Goal: Task Accomplishment & Management: Complete application form

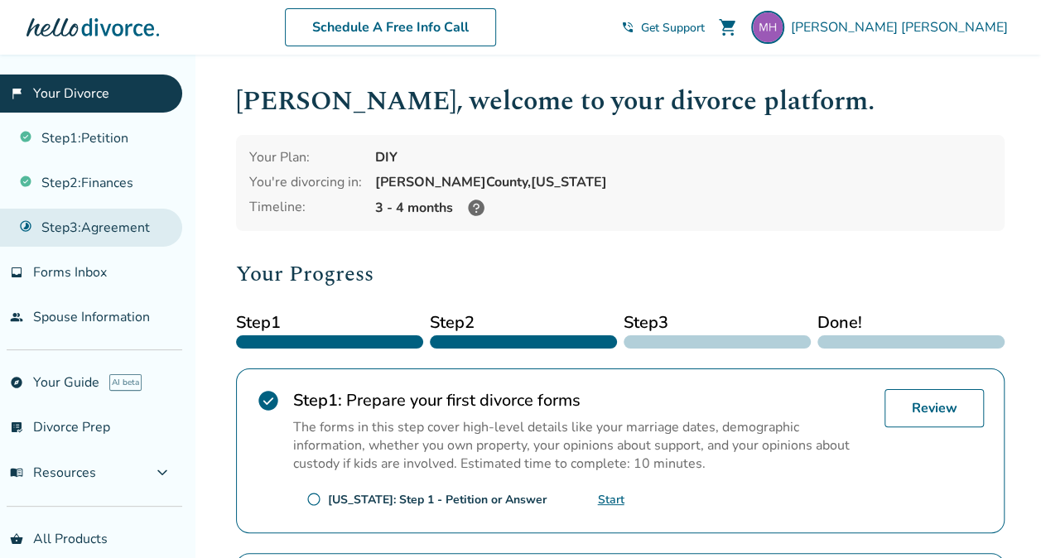
click at [70, 233] on link "Step 3 : Agreement" at bounding box center [91, 228] width 182 height 38
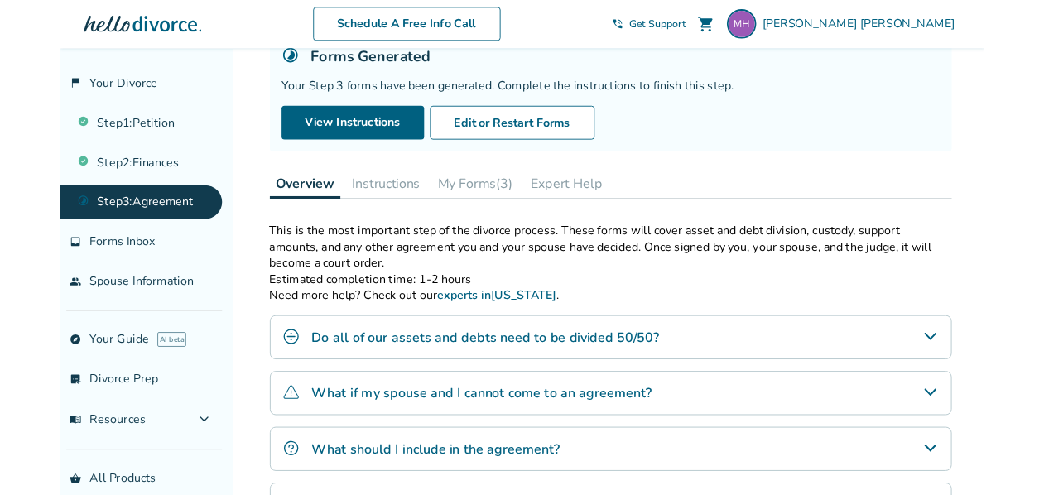
scroll to position [166, 0]
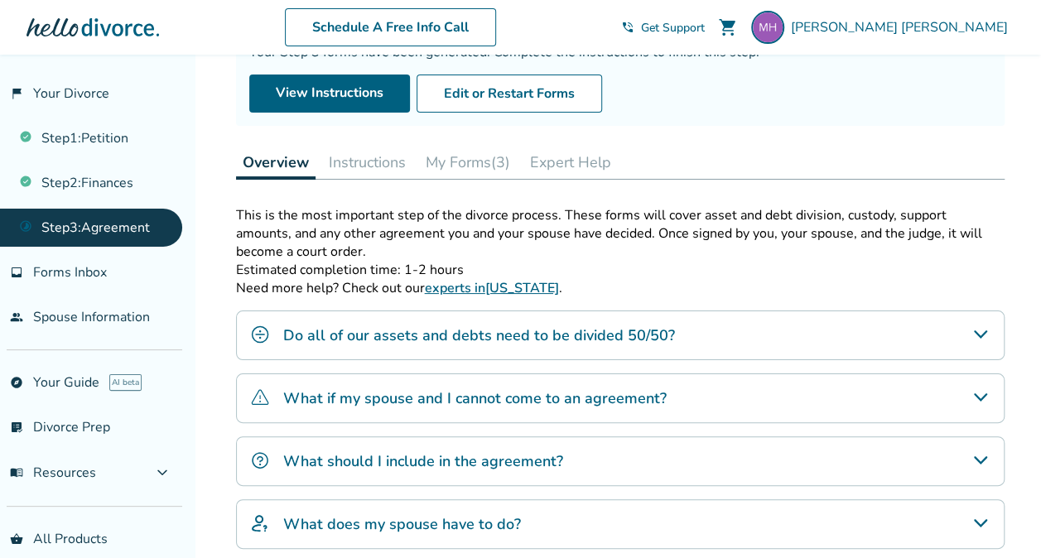
click at [460, 154] on button "My Forms (3)" at bounding box center [468, 162] width 98 height 33
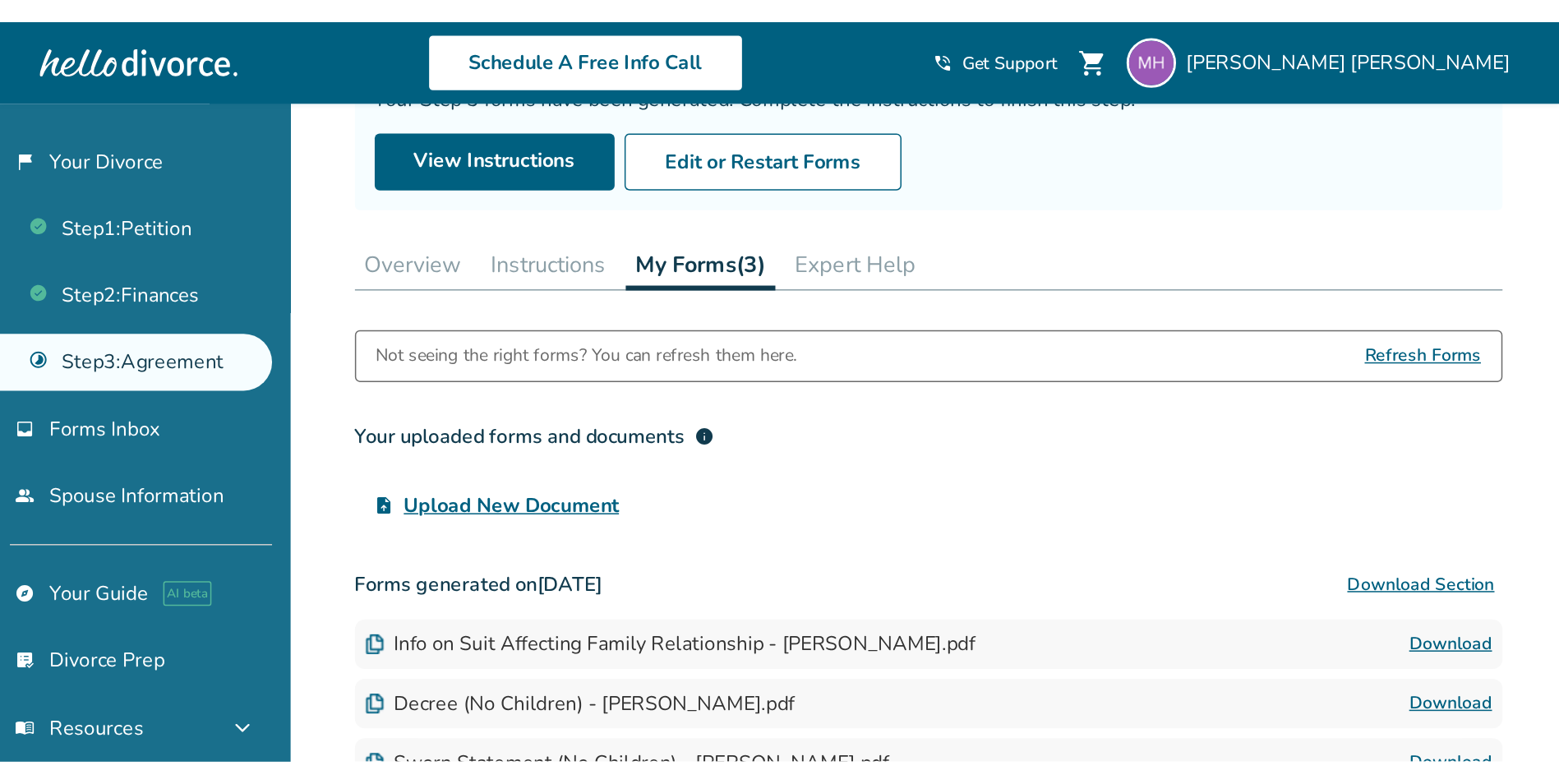
scroll to position [91, 0]
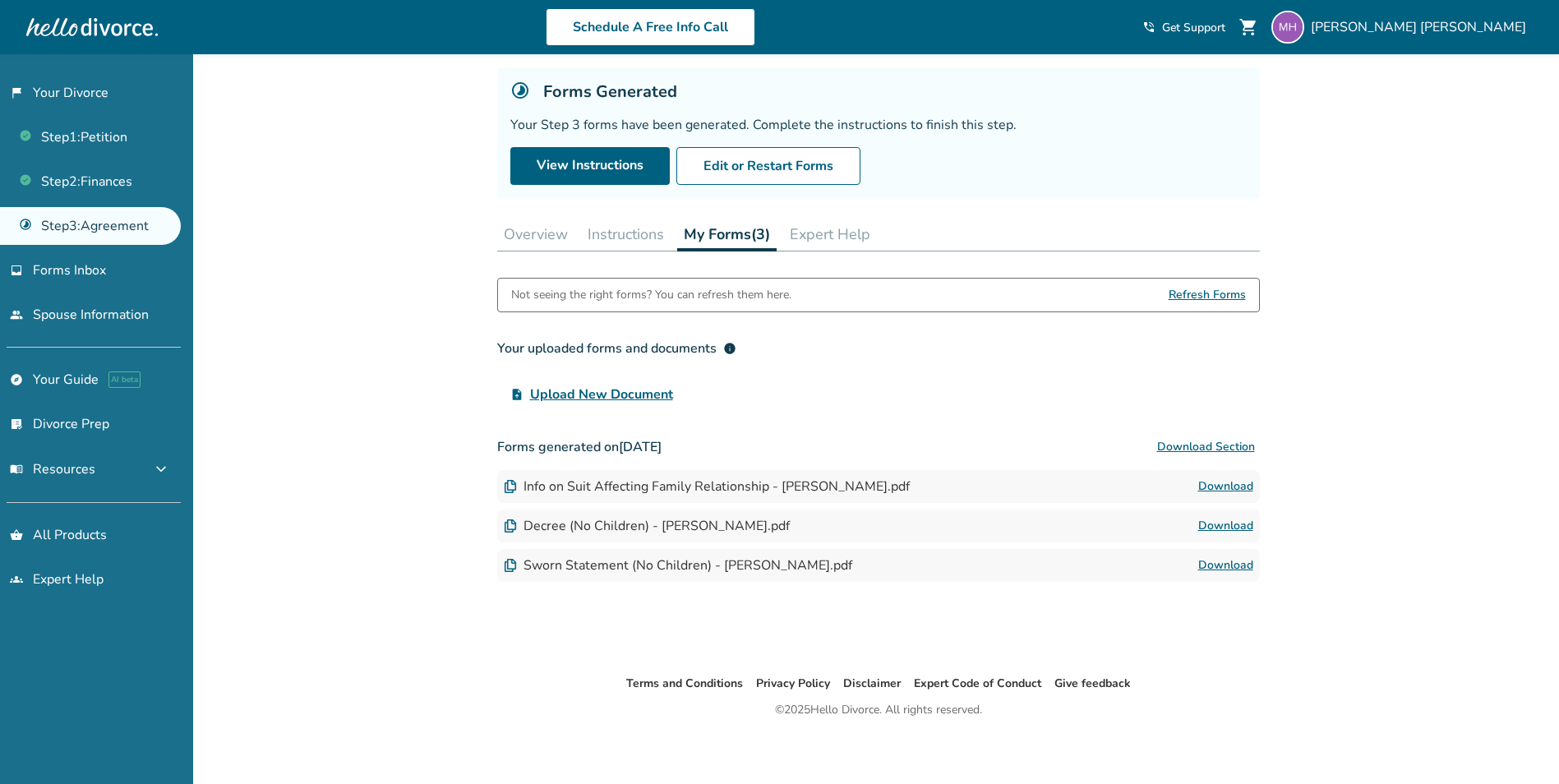
click at [1045, 482] on link "Download" at bounding box center [1225, 486] width 55 height 20
click at [1045, 524] on link "Download" at bounding box center [1225, 526] width 55 height 20
click at [1045, 553] on link "Download" at bounding box center [1225, 566] width 55 height 20
click at [628, 236] on button "Instructions" at bounding box center [626, 233] width 89 height 33
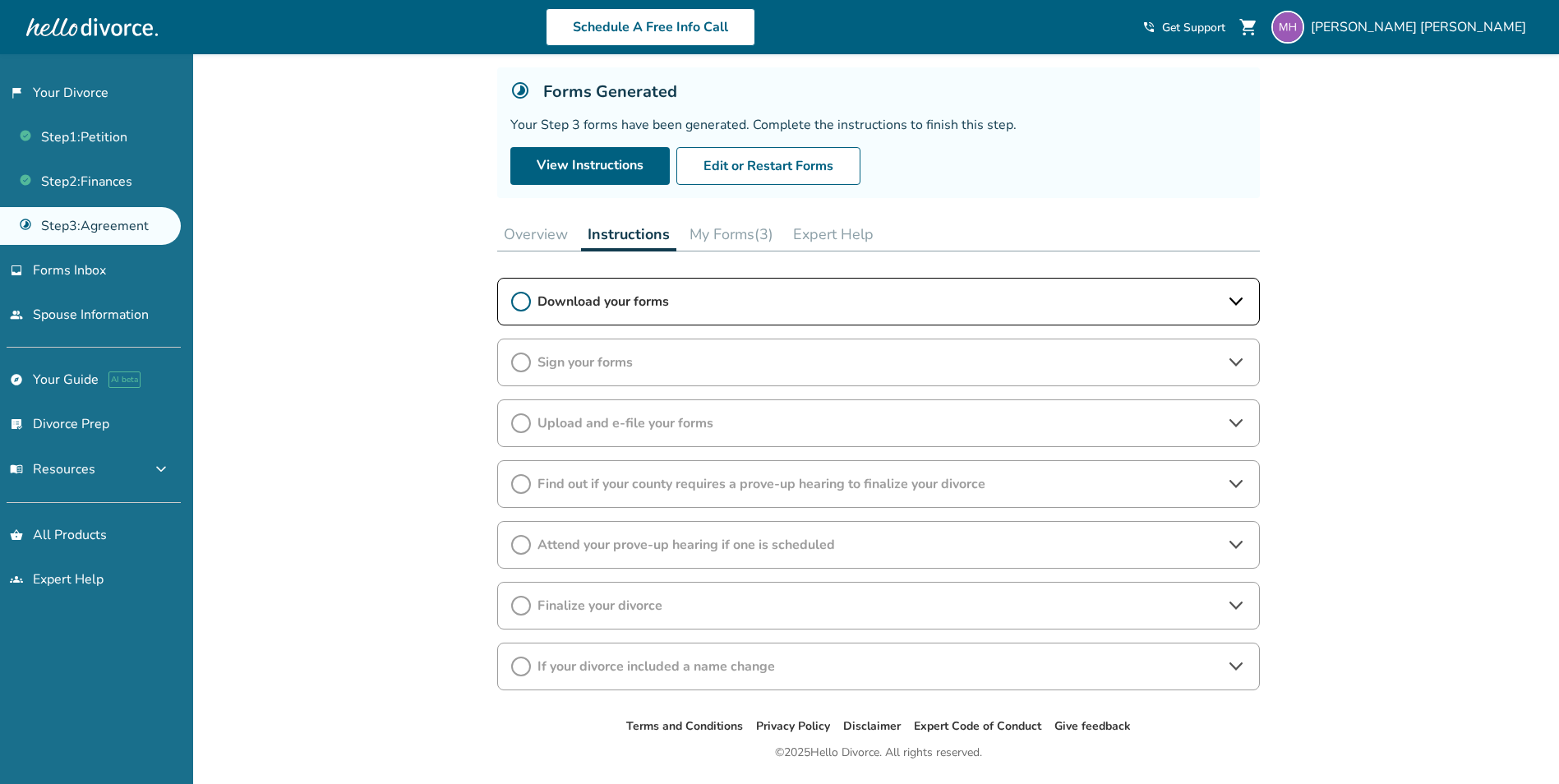
click at [1045, 298] on icon at bounding box center [1236, 302] width 20 height 20
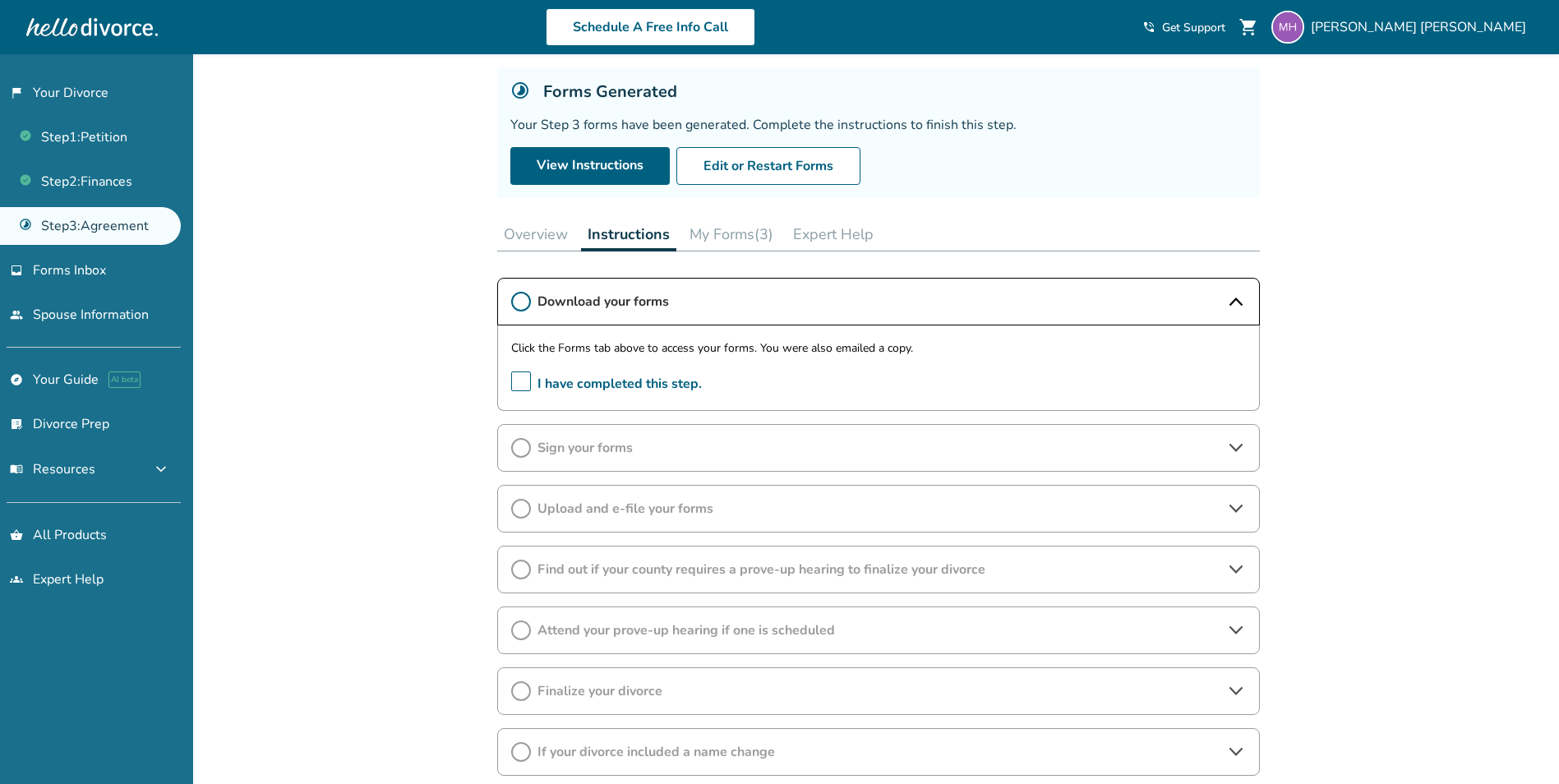
click at [520, 379] on span "I have completed this step." at bounding box center [607, 384] width 191 height 26
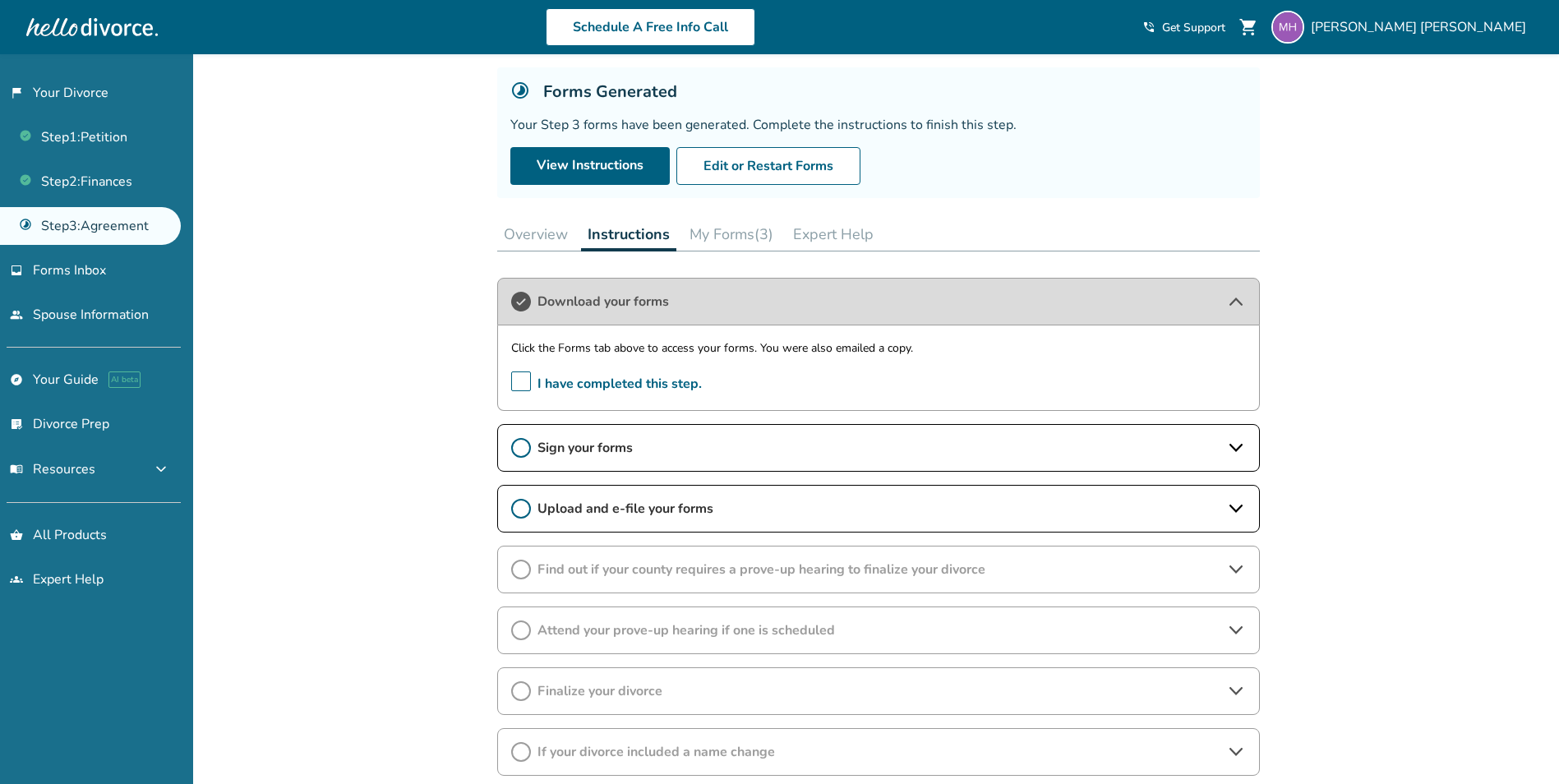
click at [790, 446] on span "Sign your forms" at bounding box center [878, 448] width 682 height 18
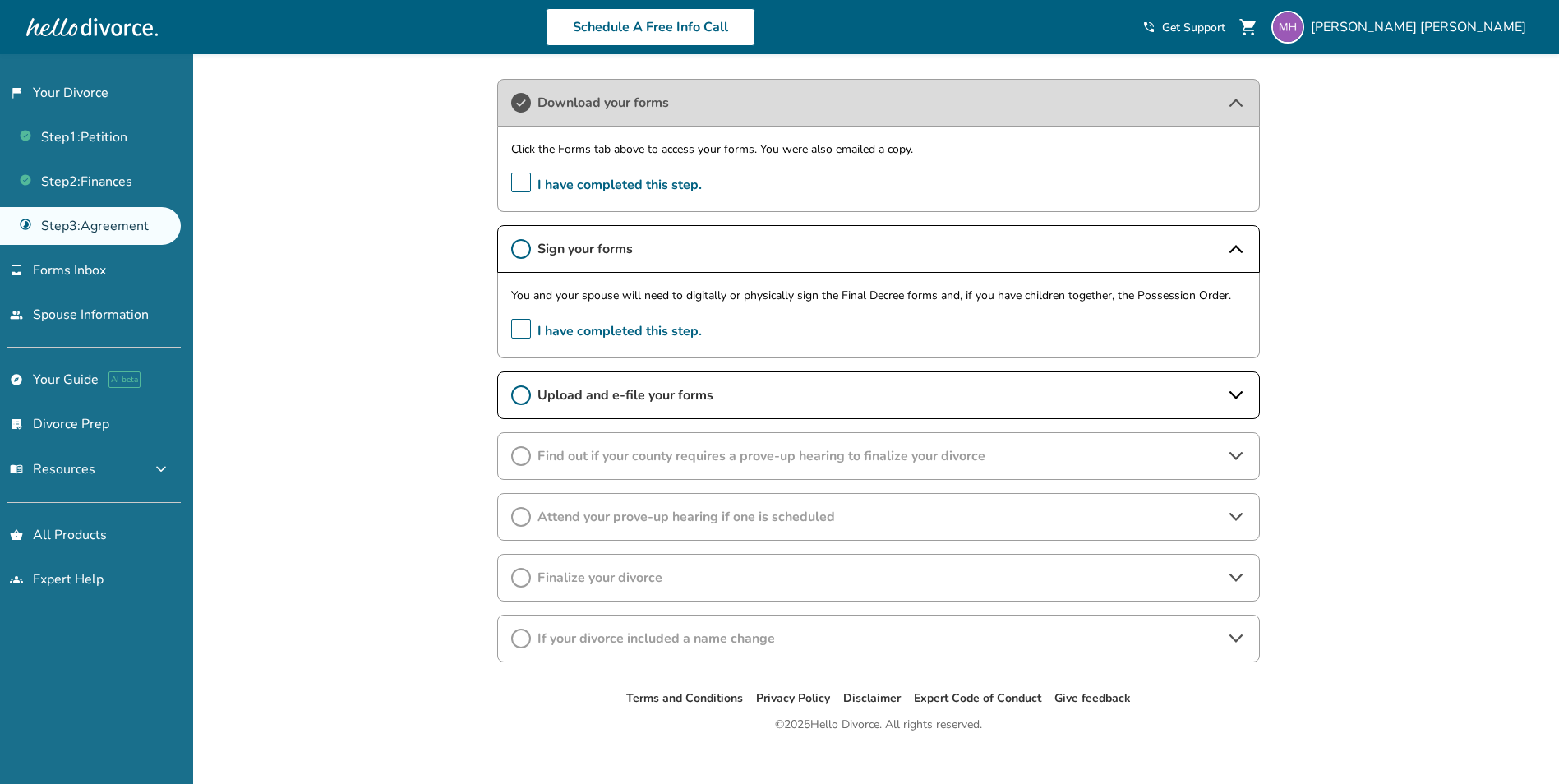
scroll to position [310, 0]
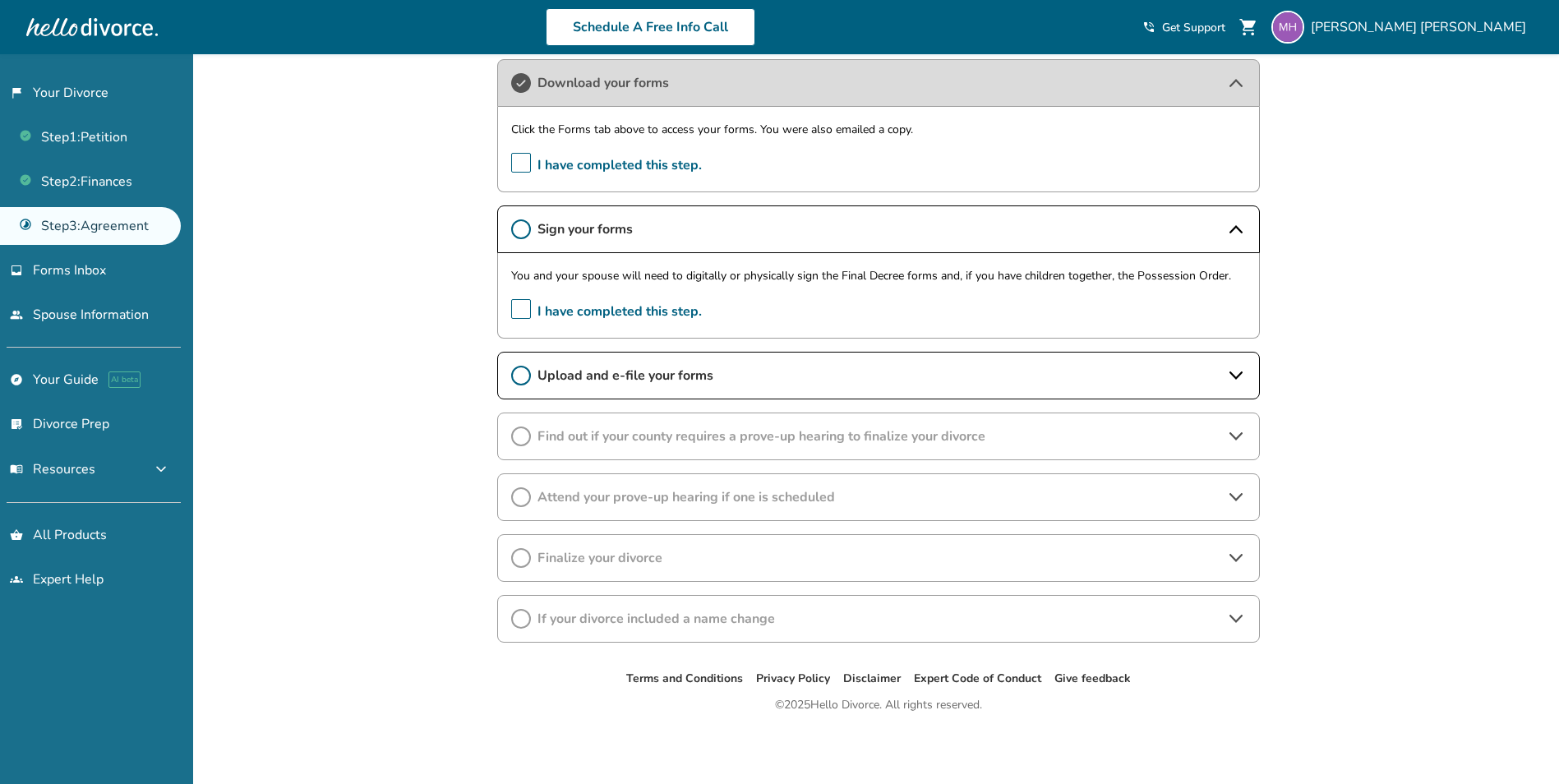
click at [803, 450] on div "Find out if your county requires a prove-up hearing to finalize your divorce" at bounding box center [879, 437] width 763 height 48
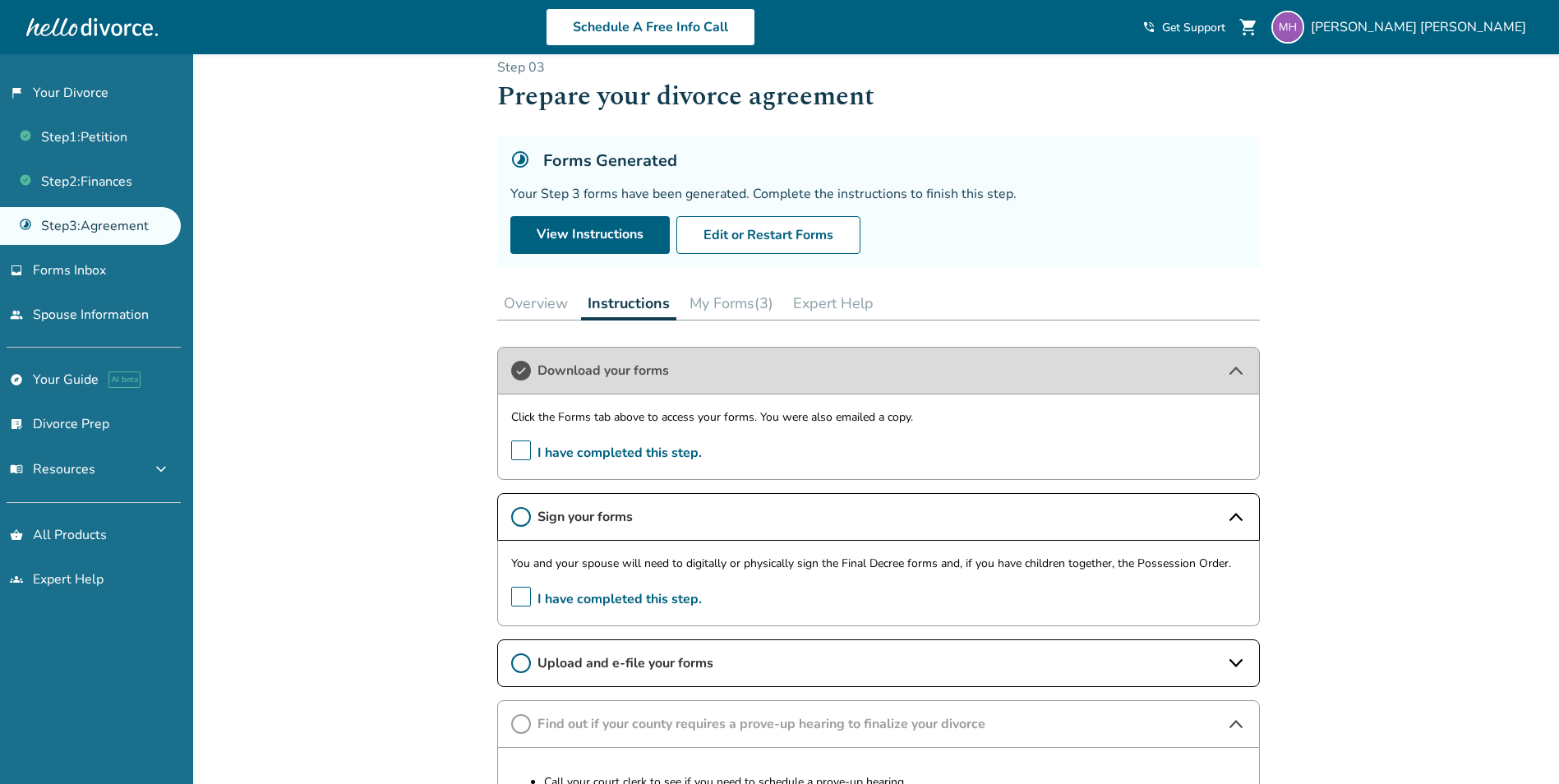
scroll to position [0, 0]
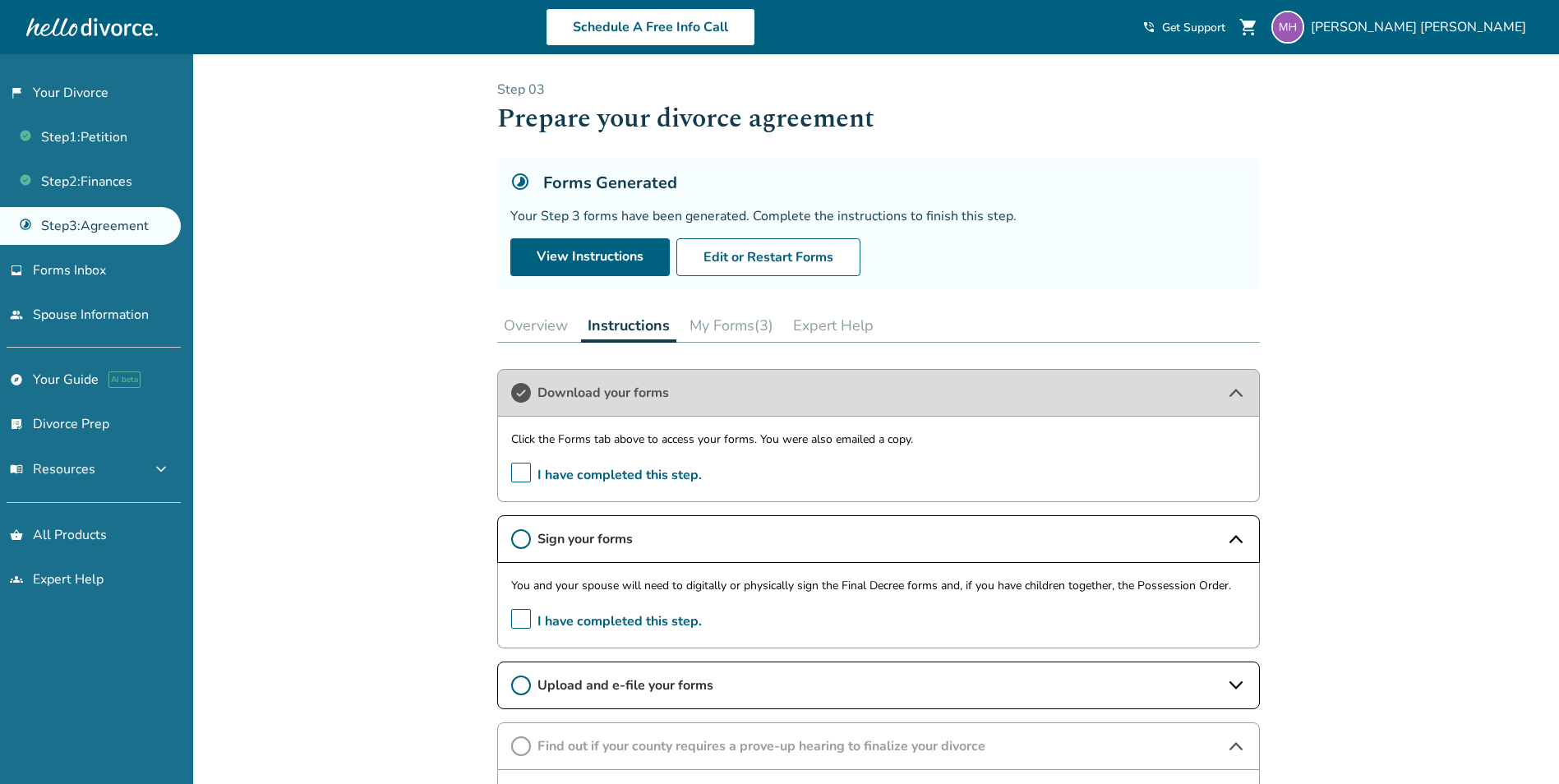
click at [827, 321] on button "Expert Help" at bounding box center [833, 325] width 93 height 33
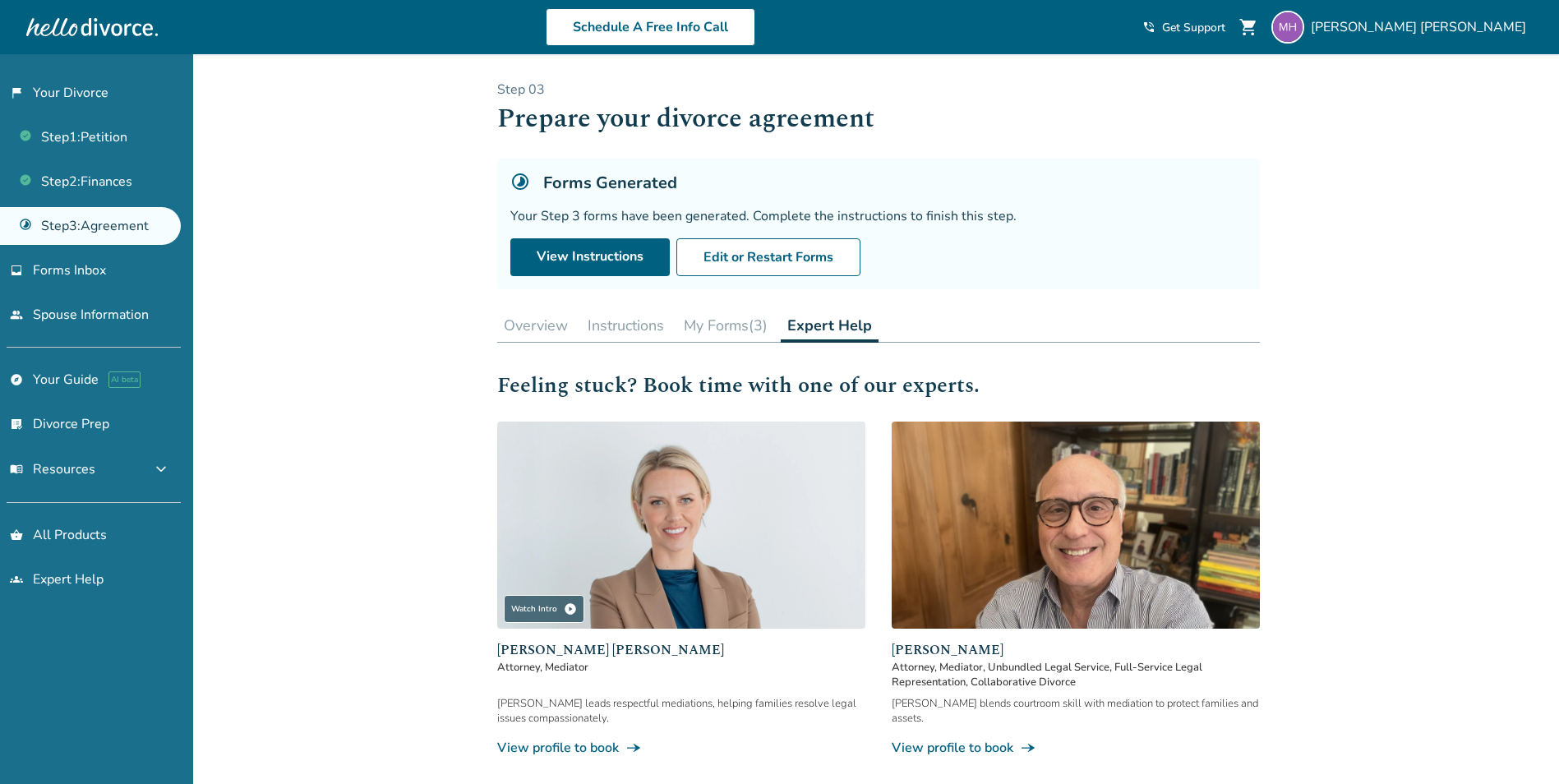
click at [507, 336] on button "Overview" at bounding box center [536, 325] width 77 height 33
